Goal: Task Accomplishment & Management: Manage account settings

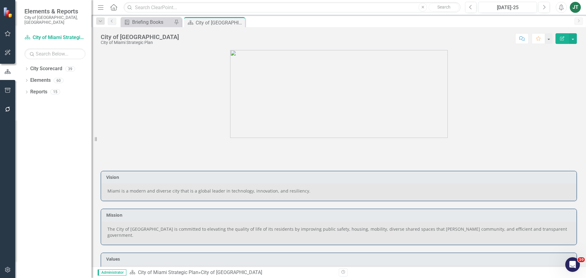
click at [11, 88] on button "button" at bounding box center [8, 90] width 14 height 13
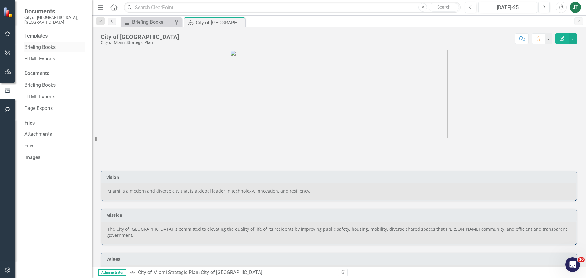
click at [38, 44] on link "Briefing Books" at bounding box center [54, 47] width 61 height 7
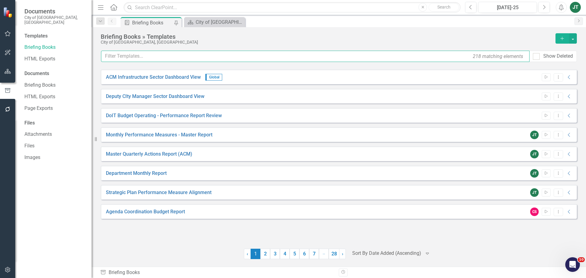
click at [190, 59] on input "text" at bounding box center [315, 56] width 429 height 11
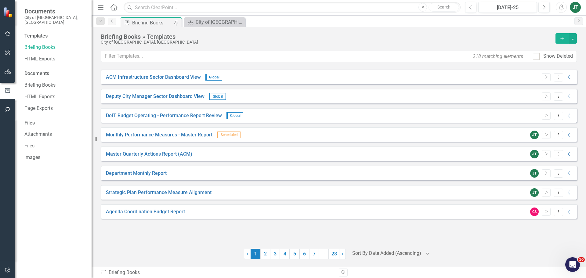
click at [549, 134] on button "Start" at bounding box center [546, 135] width 9 height 8
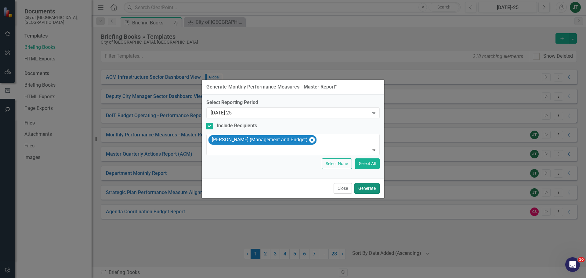
click at [358, 187] on button "Generate" at bounding box center [366, 188] width 25 height 11
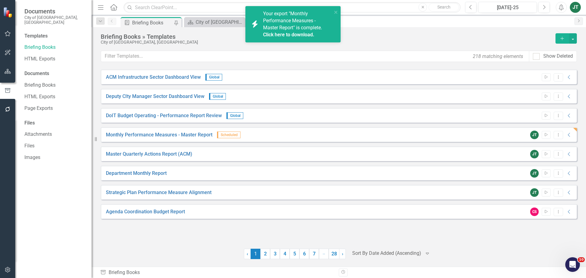
click at [291, 35] on link "Click here to download." at bounding box center [288, 35] width 51 height 6
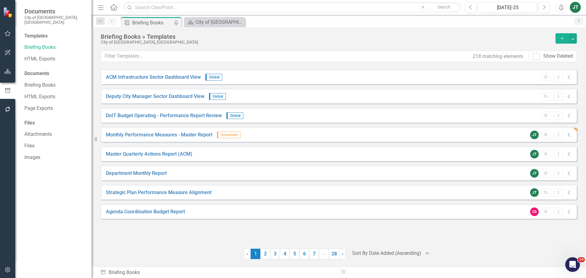
click at [563, 7] on icon "Alerts" at bounding box center [561, 7] width 6 height 6
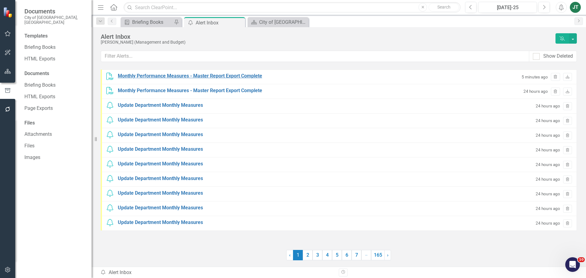
click at [147, 75] on div "Monthly Performance Measures - Master Report Export Complete" at bounding box center [190, 76] width 144 height 7
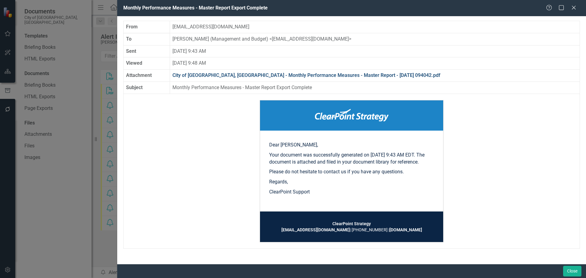
click at [249, 74] on link "City of [GEOGRAPHIC_DATA], [GEOGRAPHIC_DATA] - Monthly Performance Measures - M…" at bounding box center [307, 75] width 268 height 6
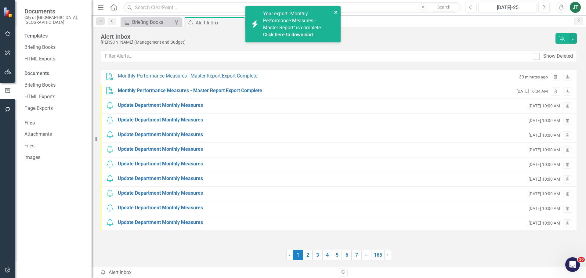
click at [336, 12] on icon "close" at bounding box center [335, 12] width 3 height 3
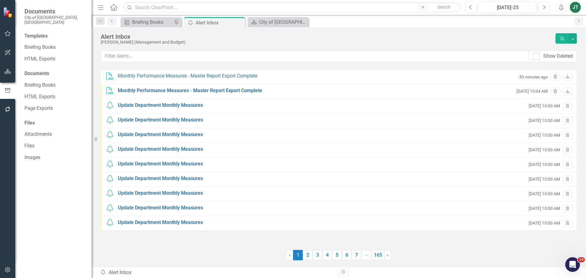
click at [11, 69] on button "button" at bounding box center [8, 71] width 14 height 13
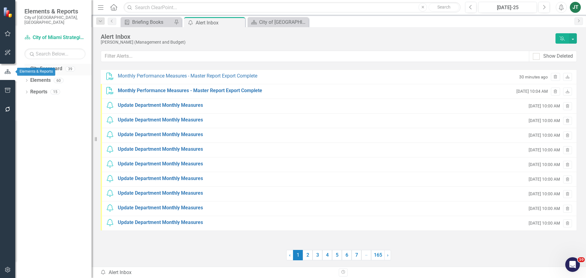
click at [36, 65] on link "City Scorecard" at bounding box center [46, 68] width 32 height 7
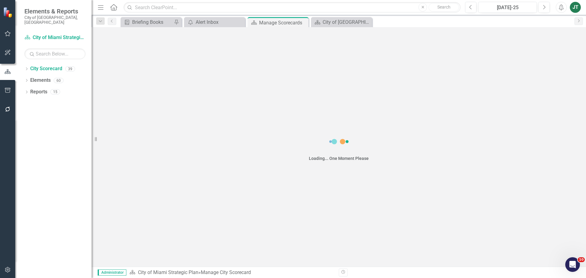
click at [24, 64] on div "Dropdown City Scorecard 39 City of [GEOGRAPHIC_DATA] Strategic Plan Dropdown Ci…" at bounding box center [53, 171] width 76 height 214
click at [27, 67] on icon at bounding box center [27, 68] width 2 height 3
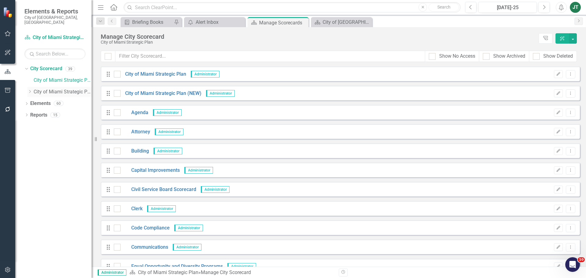
click at [32, 90] on icon "Dropdown" at bounding box center [29, 92] width 5 height 4
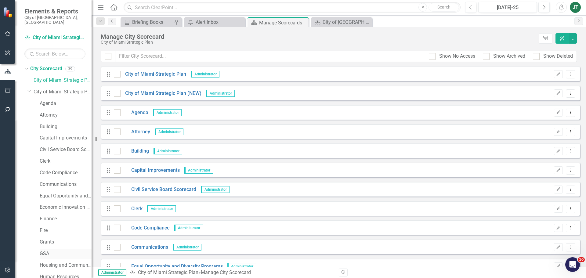
click at [46, 250] on link "GSA" at bounding box center [66, 253] width 52 height 7
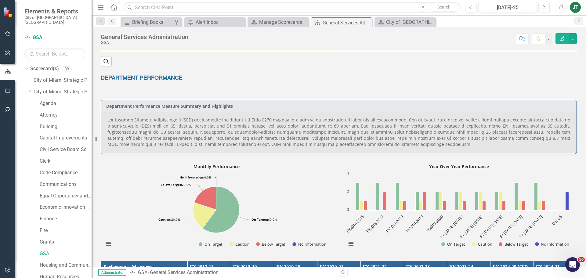
scroll to position [214, 0]
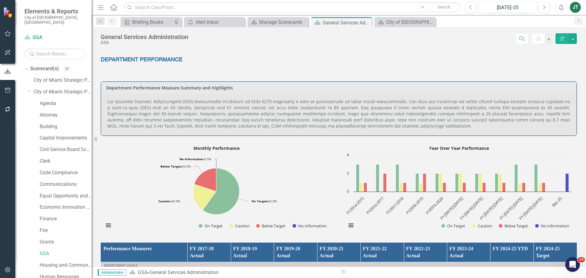
click at [201, 118] on p at bounding box center [338, 114] width 463 height 31
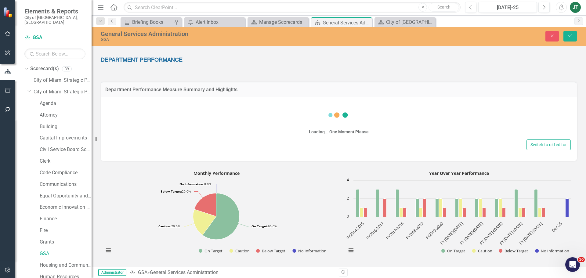
click at [286, 141] on div "Loading... One Moment Please Switch to old editor" at bounding box center [339, 129] width 476 height 64
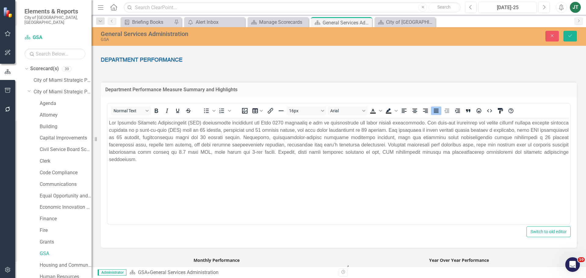
scroll to position [0, 0]
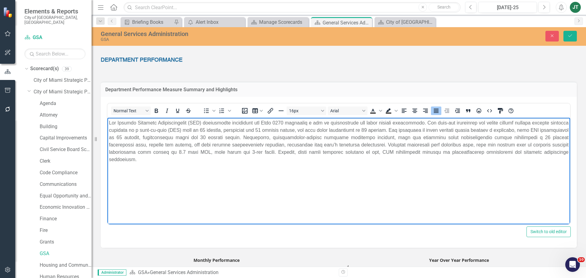
click at [445, 165] on body "Rich Text Area. Press ALT-0 for help." at bounding box center [338, 164] width 463 height 92
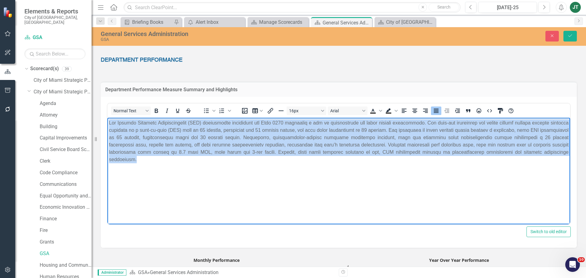
drag, startPoint x: 563, startPoint y: 154, endPoint x: 154, endPoint y: 131, distance: 409.8
click at [107, 121] on html at bounding box center [338, 164] width 463 height 92
paste body "Rich Text Area. Press ALT-0 for help."
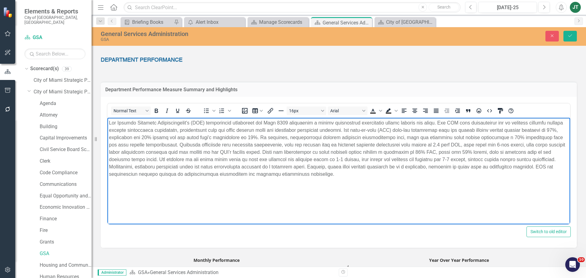
click at [349, 185] on p "Rich Text Area. Press ALT-0 for help." at bounding box center [339, 186] width 460 height 7
click at [117, 136] on p "Rich Text Area. Press ALT-0 for help." at bounding box center [339, 148] width 460 height 59
click at [175, 138] on p "Rich Text Area. Press ALT-0 for help." at bounding box center [339, 148] width 460 height 59
click at [177, 136] on p "Rich Text Area. Press ALT-0 for help." at bounding box center [339, 148] width 460 height 59
click at [294, 137] on p "Rich Text Area. Press ALT-0 for help." at bounding box center [339, 148] width 460 height 59
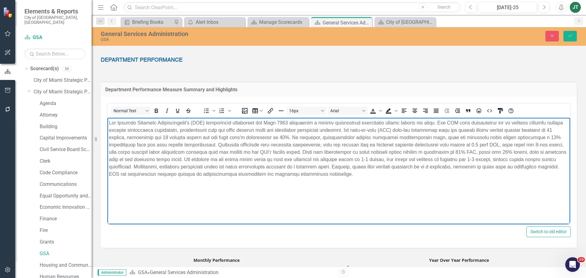
click at [293, 137] on p "Rich Text Area. Press ALT-0 for help." at bounding box center [339, 148] width 460 height 59
click at [477, 154] on p "Rich Text Area. Press ALT-0 for help." at bounding box center [339, 148] width 460 height 59
click at [481, 153] on p "Rich Text Area. Press ALT-0 for help." at bounding box center [339, 148] width 460 height 59
click at [540, 149] on p "Rich Text Area. Press ALT-0 for help." at bounding box center [339, 148] width 460 height 59
click at [337, 166] on p "Rich Text Area. Press ALT-0 for help." at bounding box center [339, 148] width 460 height 59
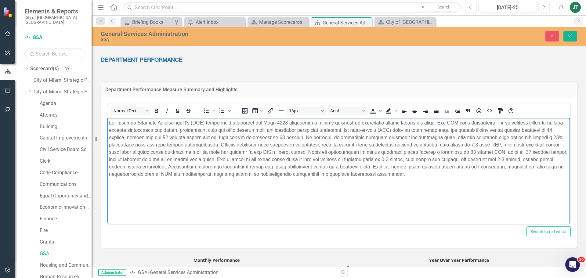
click at [168, 172] on p "Rich Text Area. Press ALT-0 for help." at bounding box center [339, 148] width 460 height 59
click at [253, 158] on p "Rich Text Area. Press ALT-0 for help." at bounding box center [339, 148] width 460 height 59
click at [362, 162] on p "Rich Text Area. Press ALT-0 for help." at bounding box center [339, 148] width 460 height 59
click at [405, 168] on p "Rich Text Area. Press ALT-0 for help." at bounding box center [339, 148] width 460 height 59
click at [118, 144] on p "Rich Text Area. Press ALT-0 for help." at bounding box center [339, 148] width 460 height 59
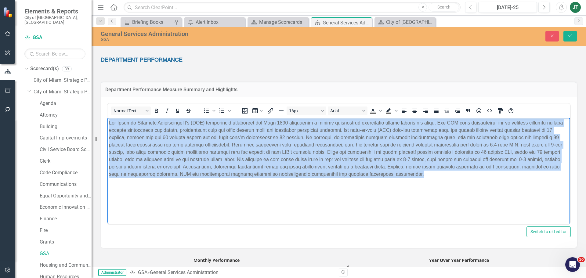
drag, startPoint x: 416, startPoint y: 177, endPoint x: 22, endPoint y: 83, distance: 405.3
click at [107, 118] on html at bounding box center [338, 164] width 463 height 92
click at [438, 111] on icon "Justify" at bounding box center [436, 111] width 5 height 4
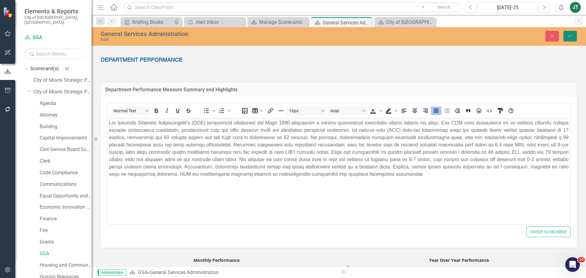
click at [572, 34] on button "Save" at bounding box center [570, 36] width 13 height 11
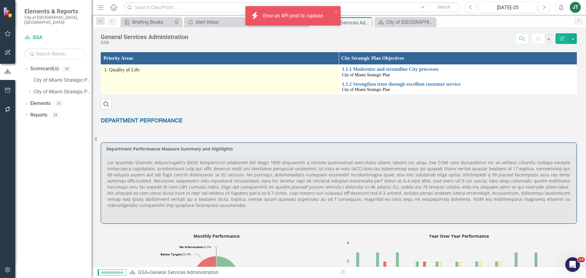
scroll to position [214, 0]
